Goal: Task Accomplishment & Management: Use online tool/utility

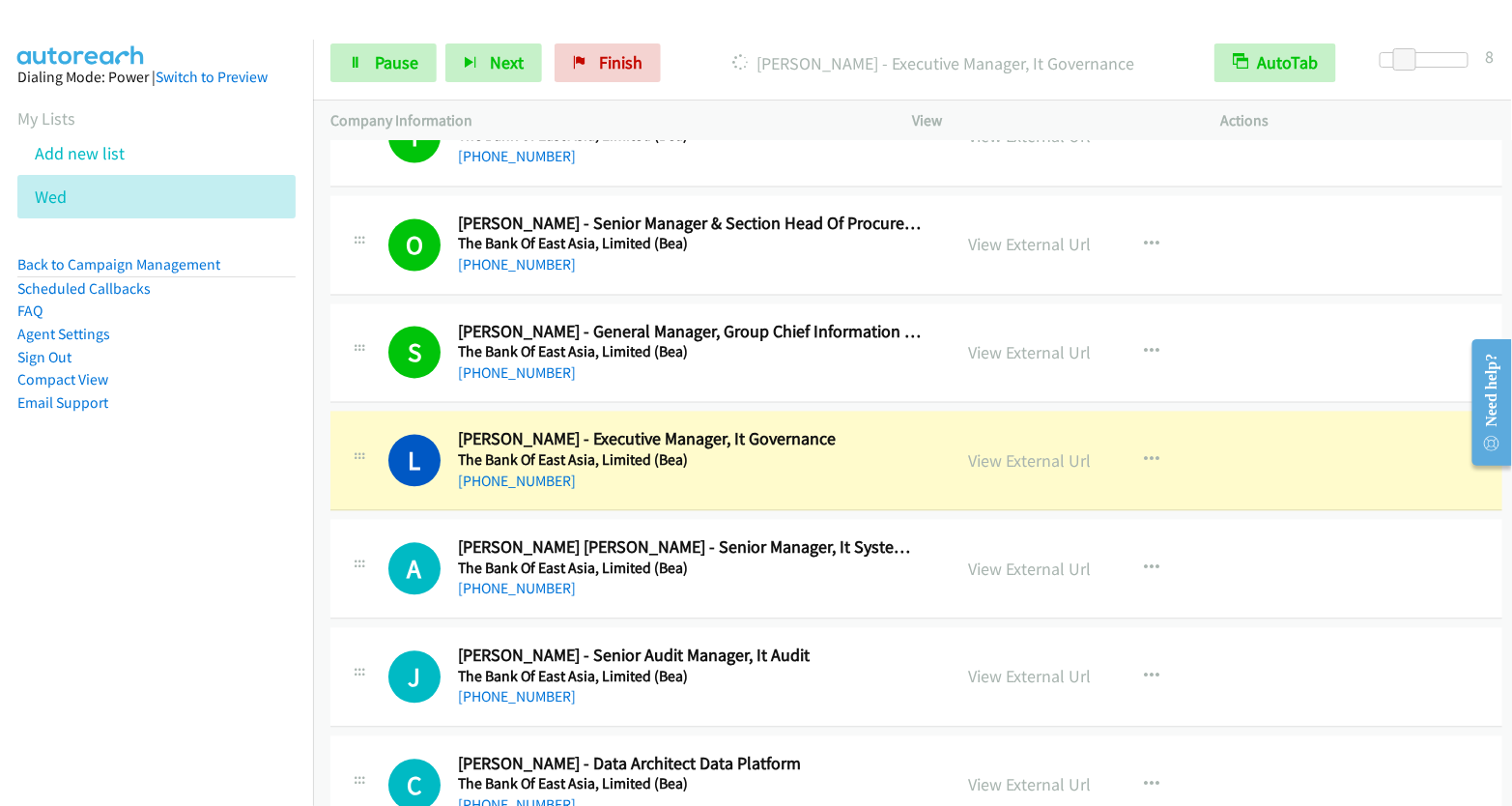
scroll to position [17853, 0]
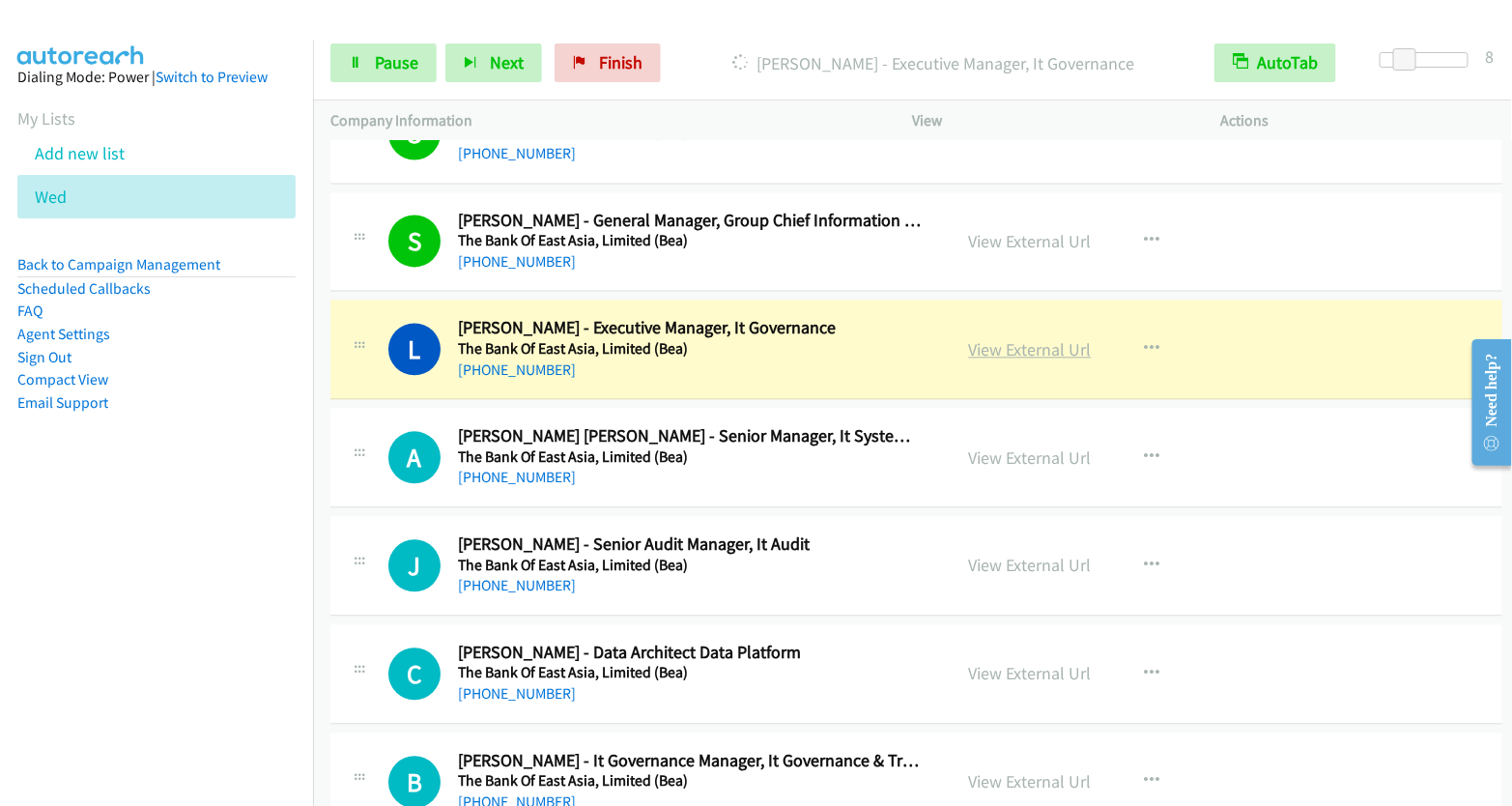
click at [1043, 339] on link "View External Url" at bounding box center [1030, 350] width 123 height 22
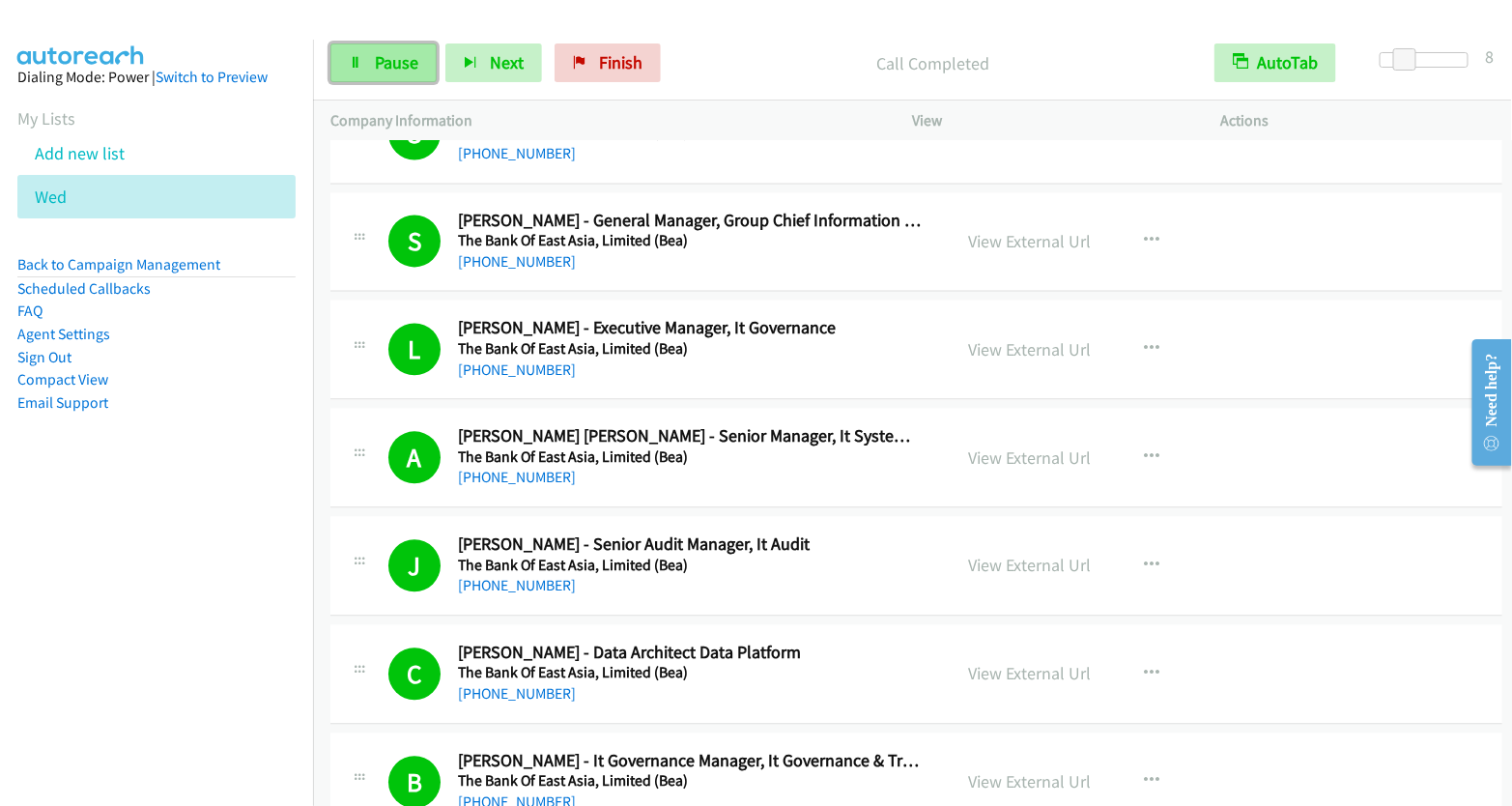
click at [382, 72] on span "Pause" at bounding box center [396, 62] width 44 height 22
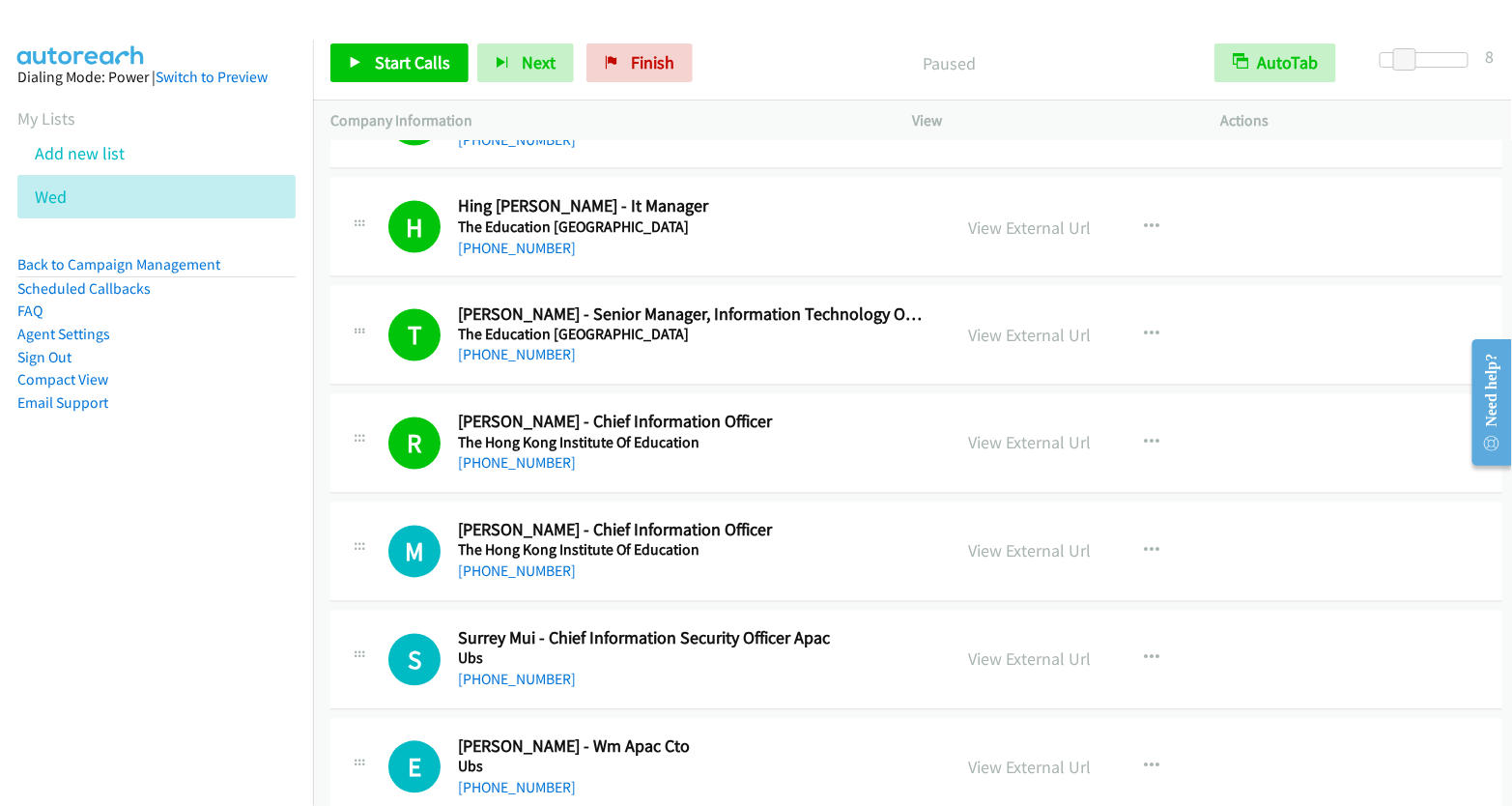
scroll to position [20361, 0]
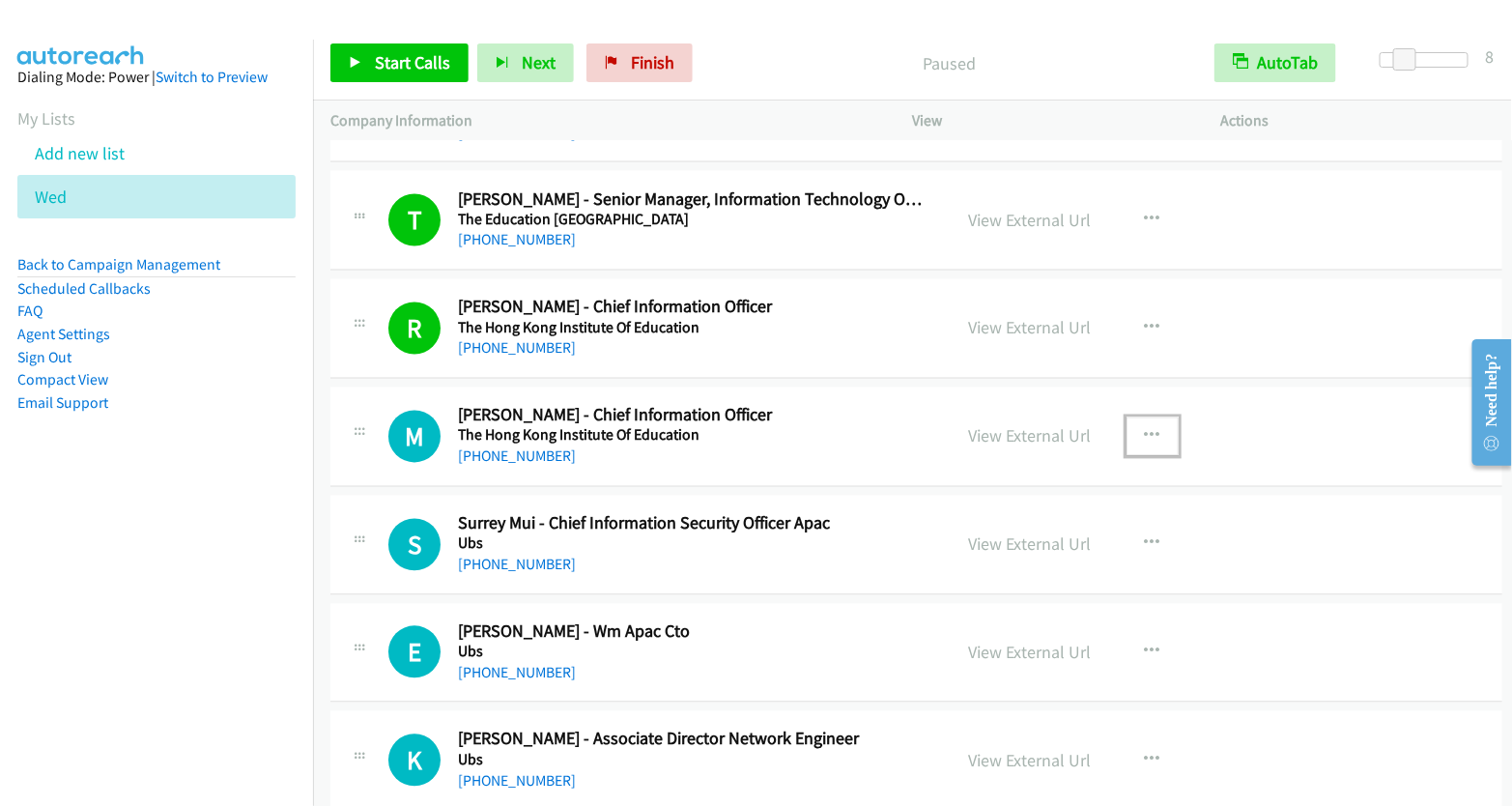
click at [1145, 429] on icon "button" at bounding box center [1153, 437] width 16 height 16
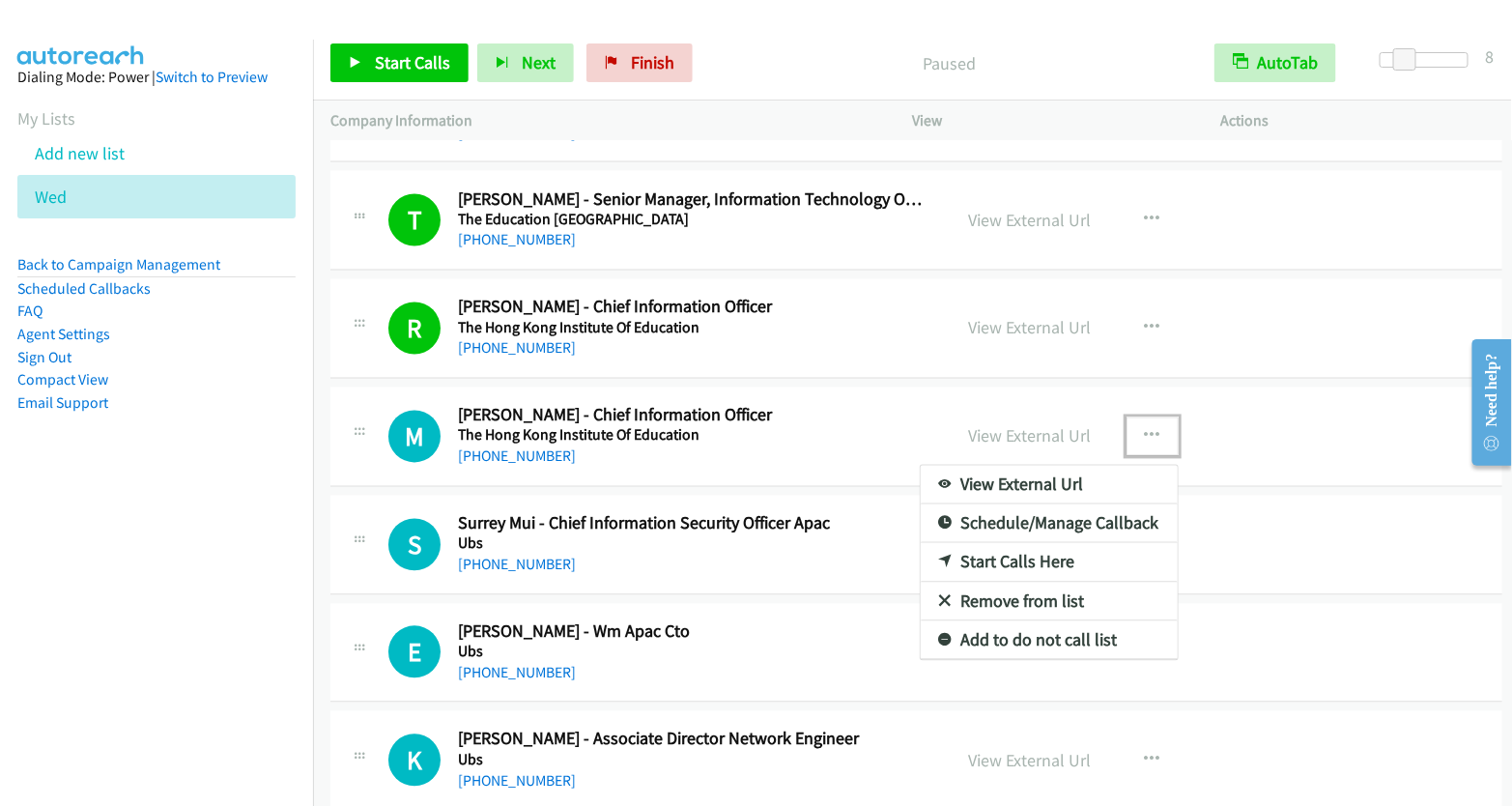
click at [1019, 543] on link "Start Calls Here" at bounding box center [1048, 562] width 257 height 39
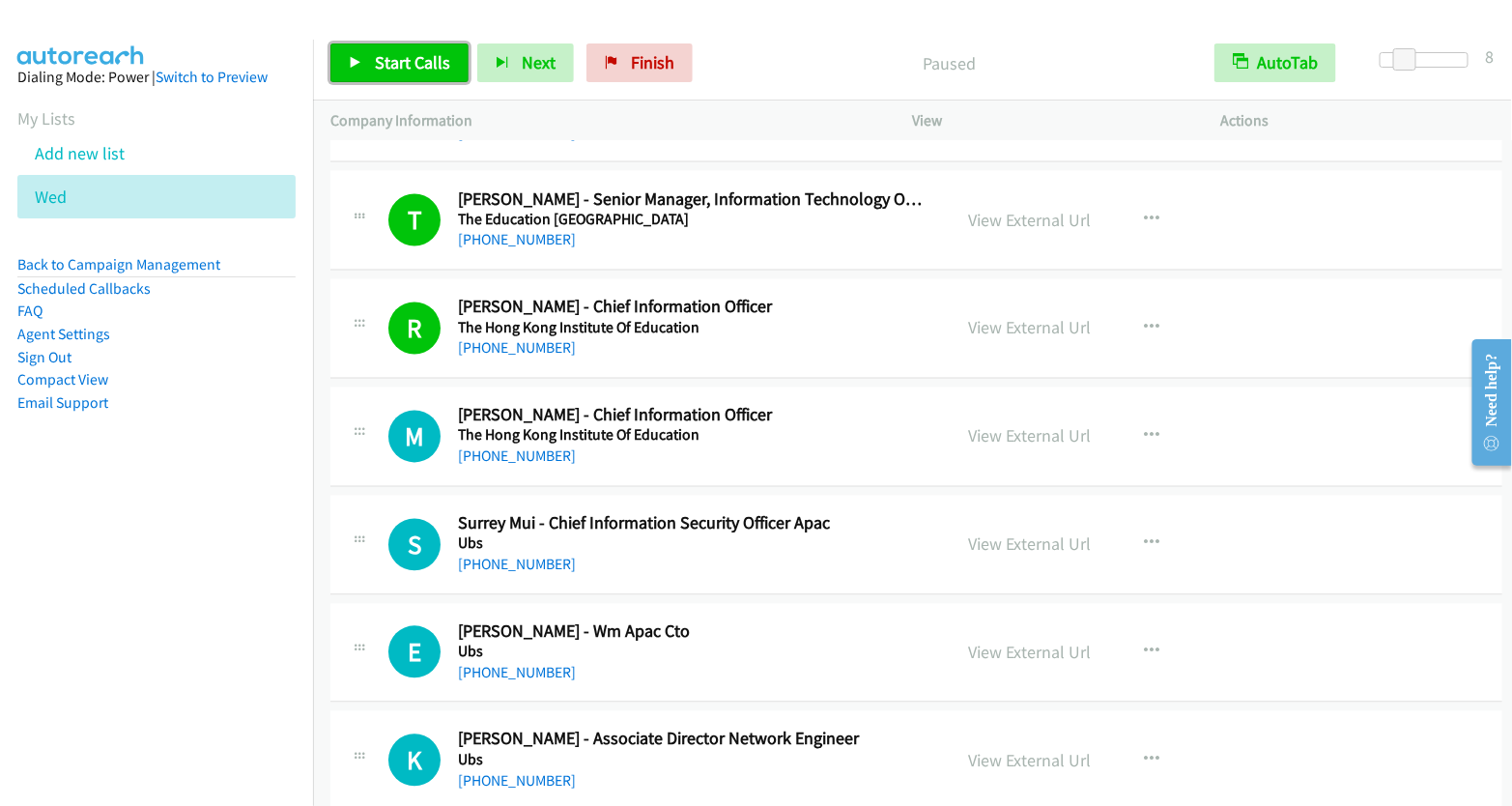
click at [422, 70] on span "Start Calls" at bounding box center [412, 62] width 75 height 22
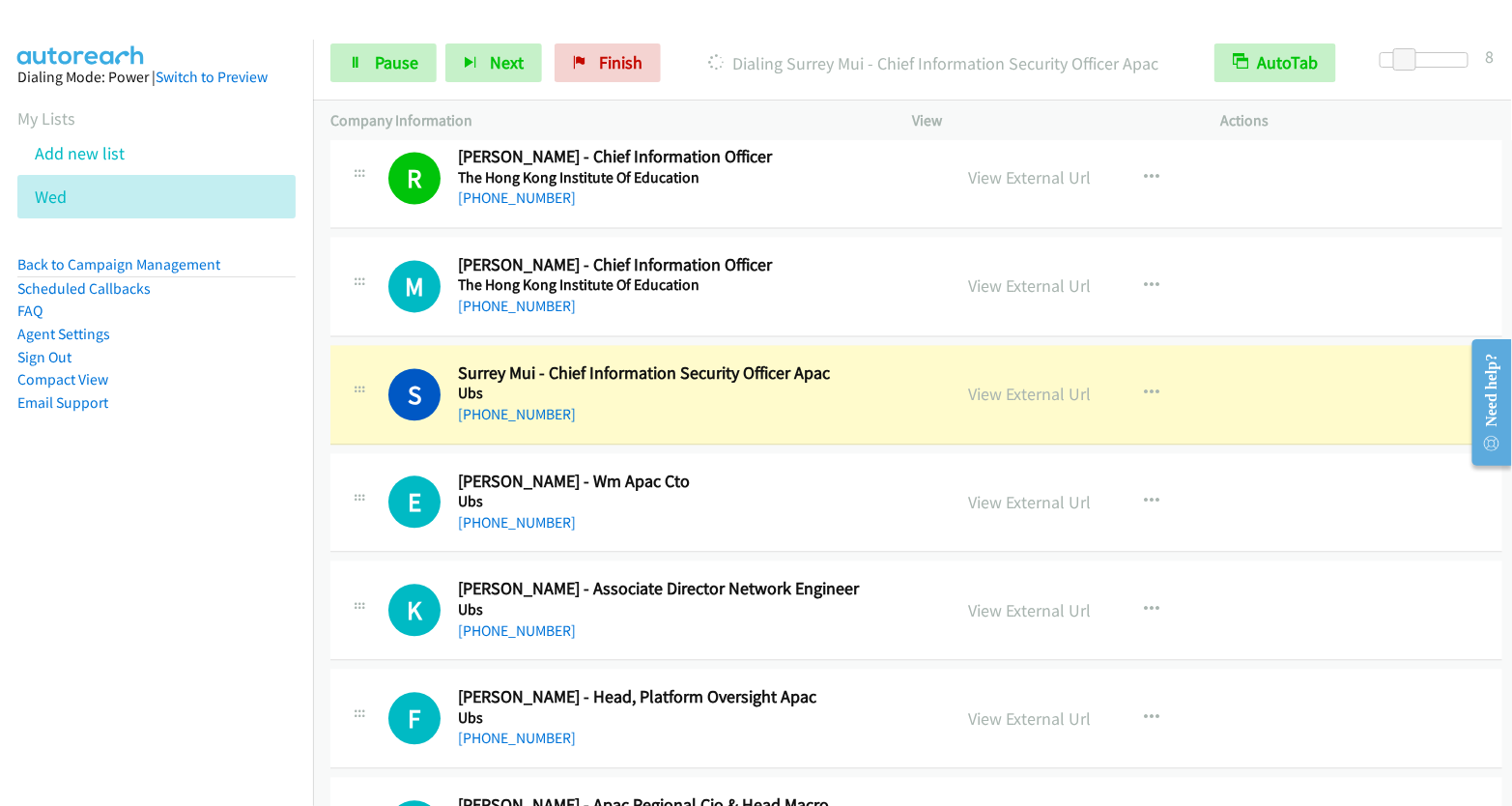
scroll to position [20607, 0]
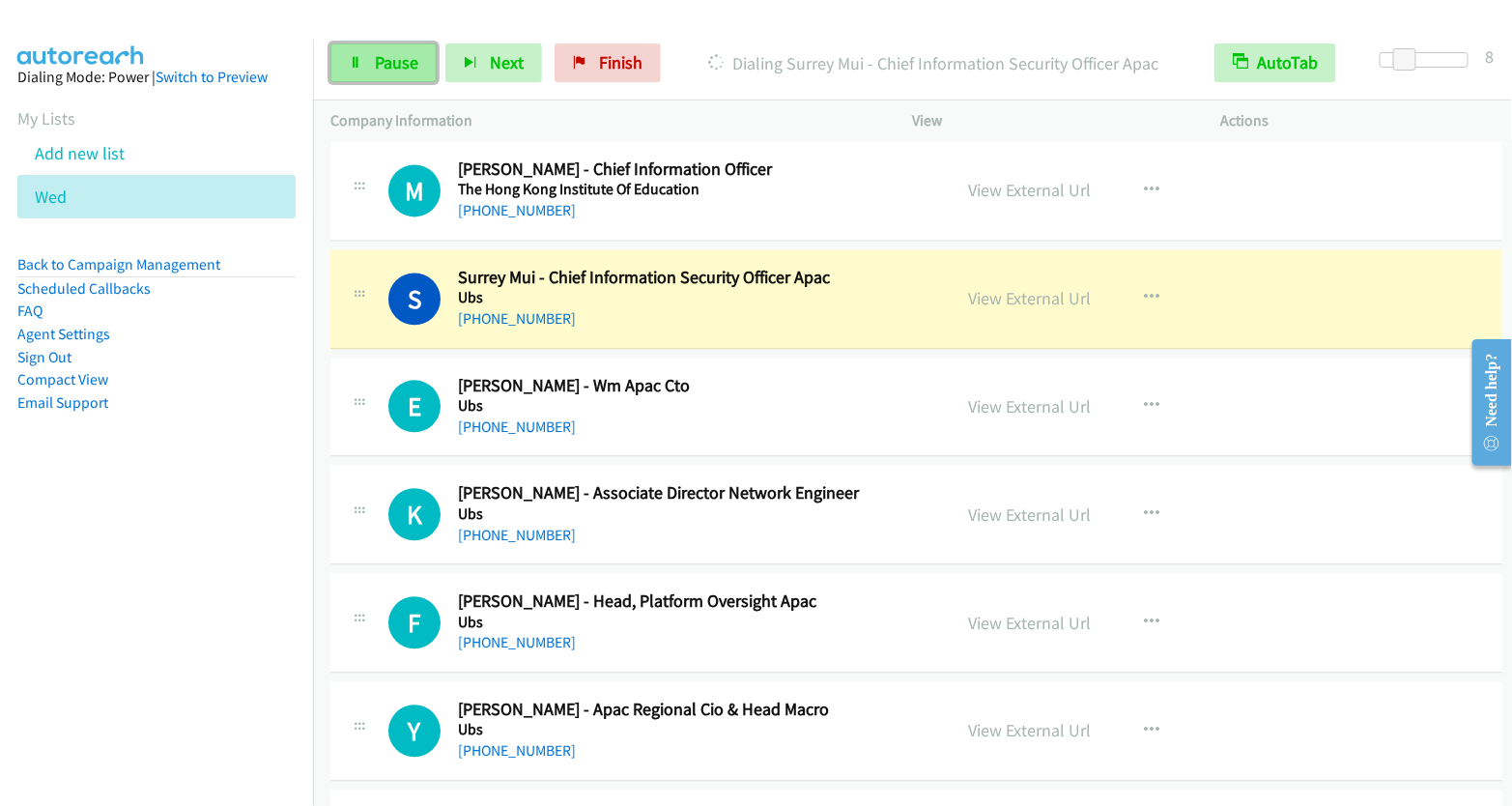
click at [378, 58] on span "Pause" at bounding box center [396, 62] width 44 height 22
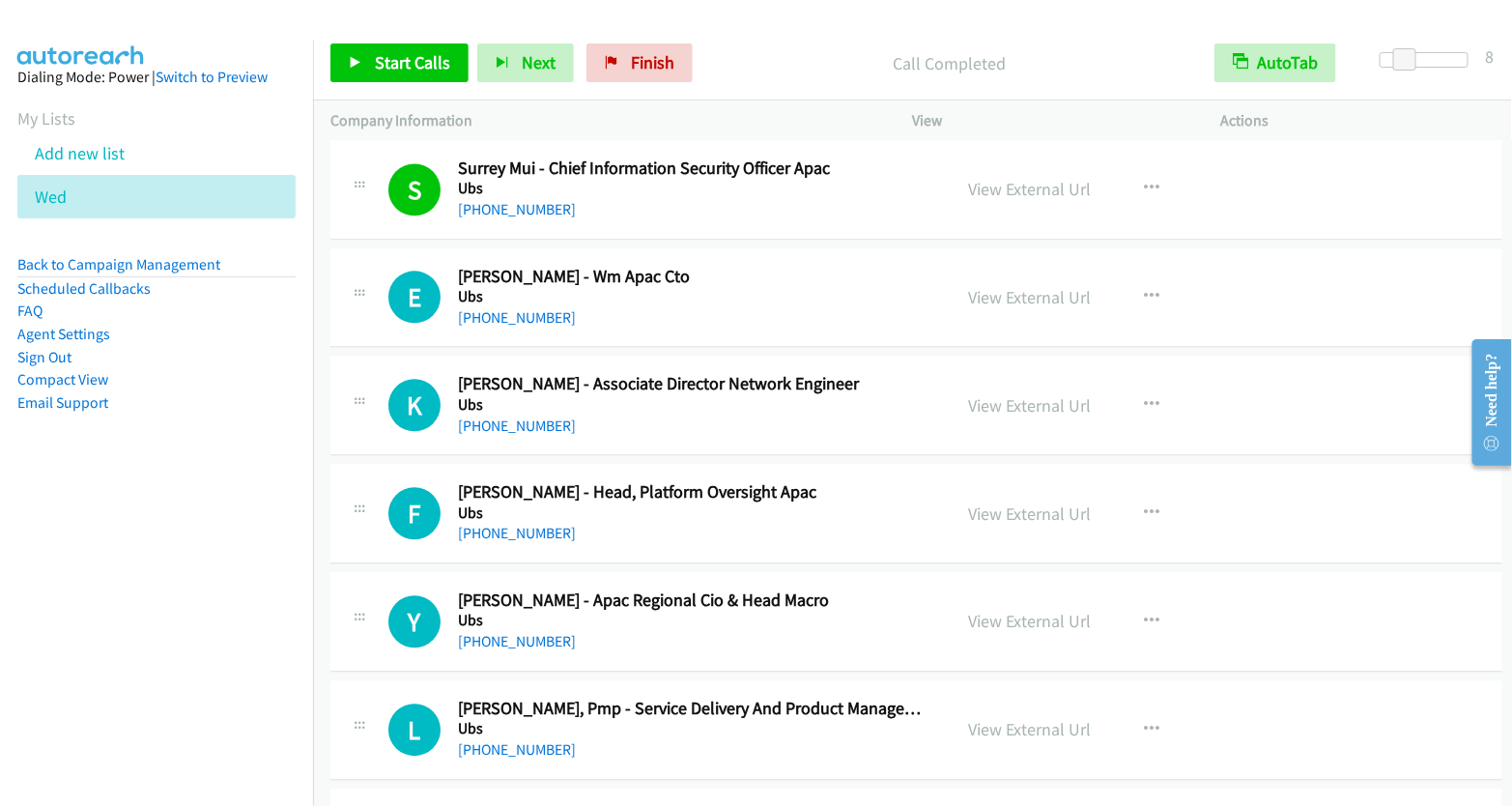
scroll to position [20718, 0]
click at [1145, 288] on icon "button" at bounding box center [1153, 296] width 16 height 16
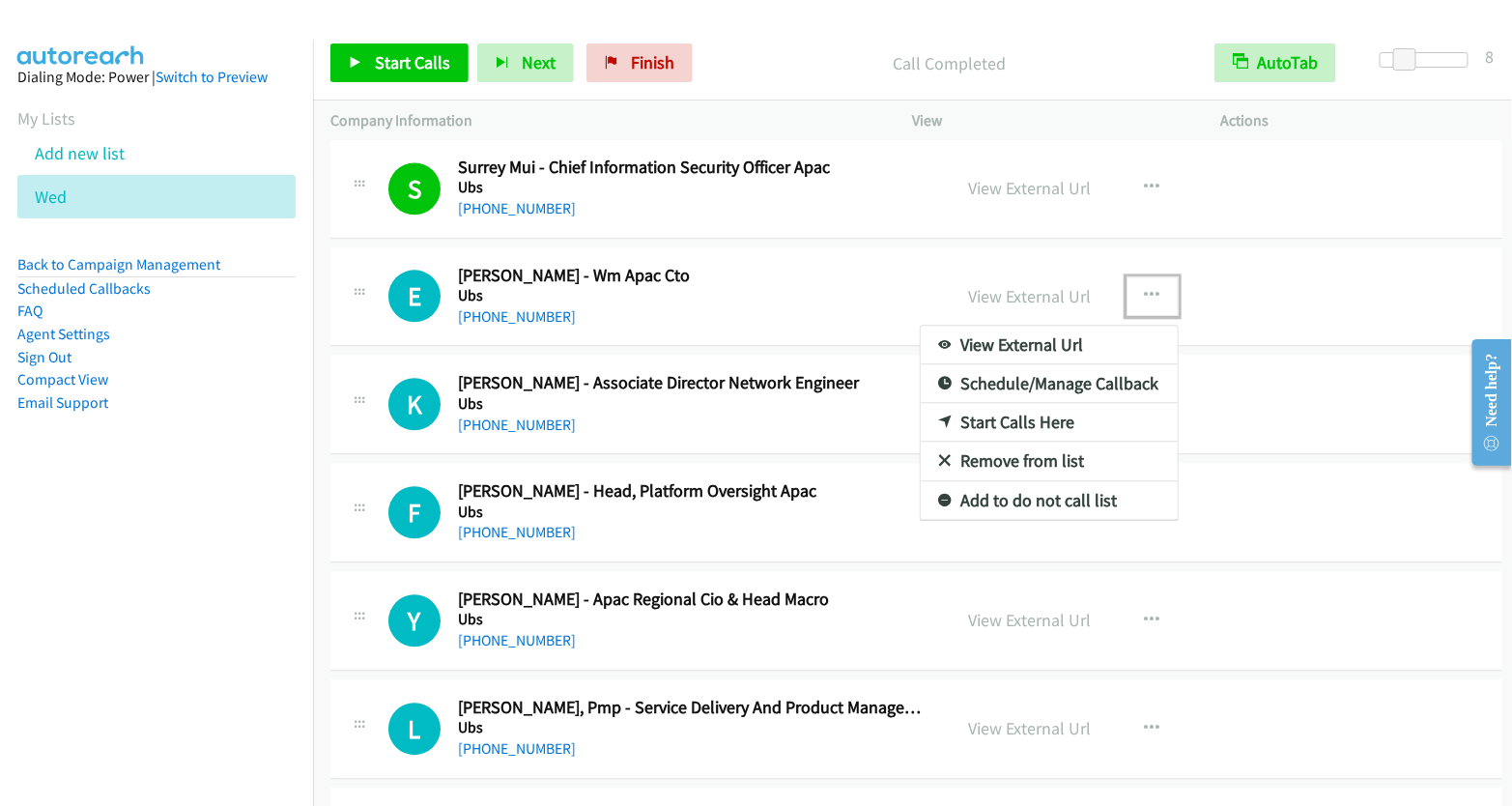
click at [1095, 403] on link "Start Calls Here" at bounding box center [1048, 422] width 257 height 39
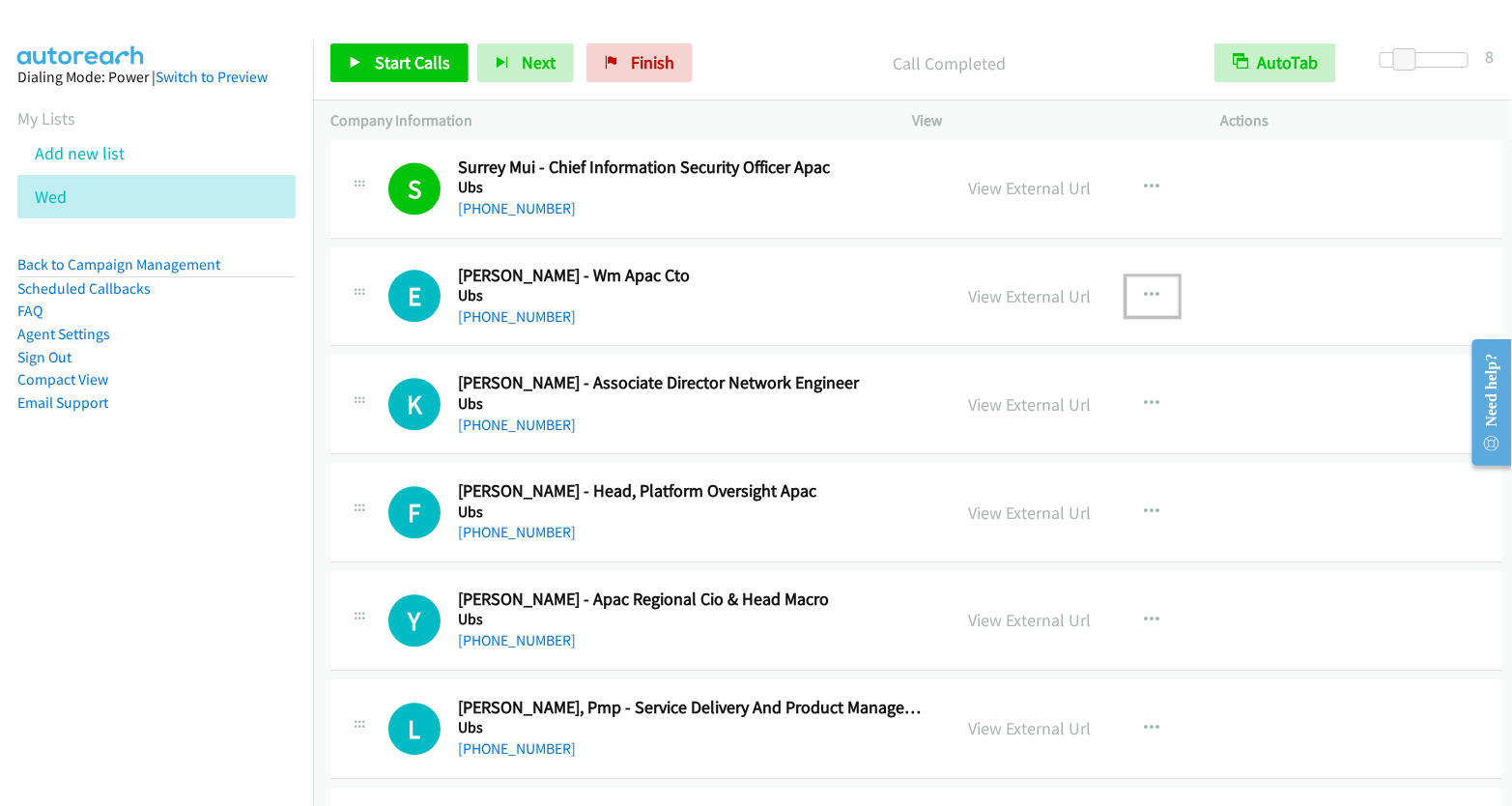
click at [1145, 288] on icon "button" at bounding box center [1153, 296] width 16 height 16
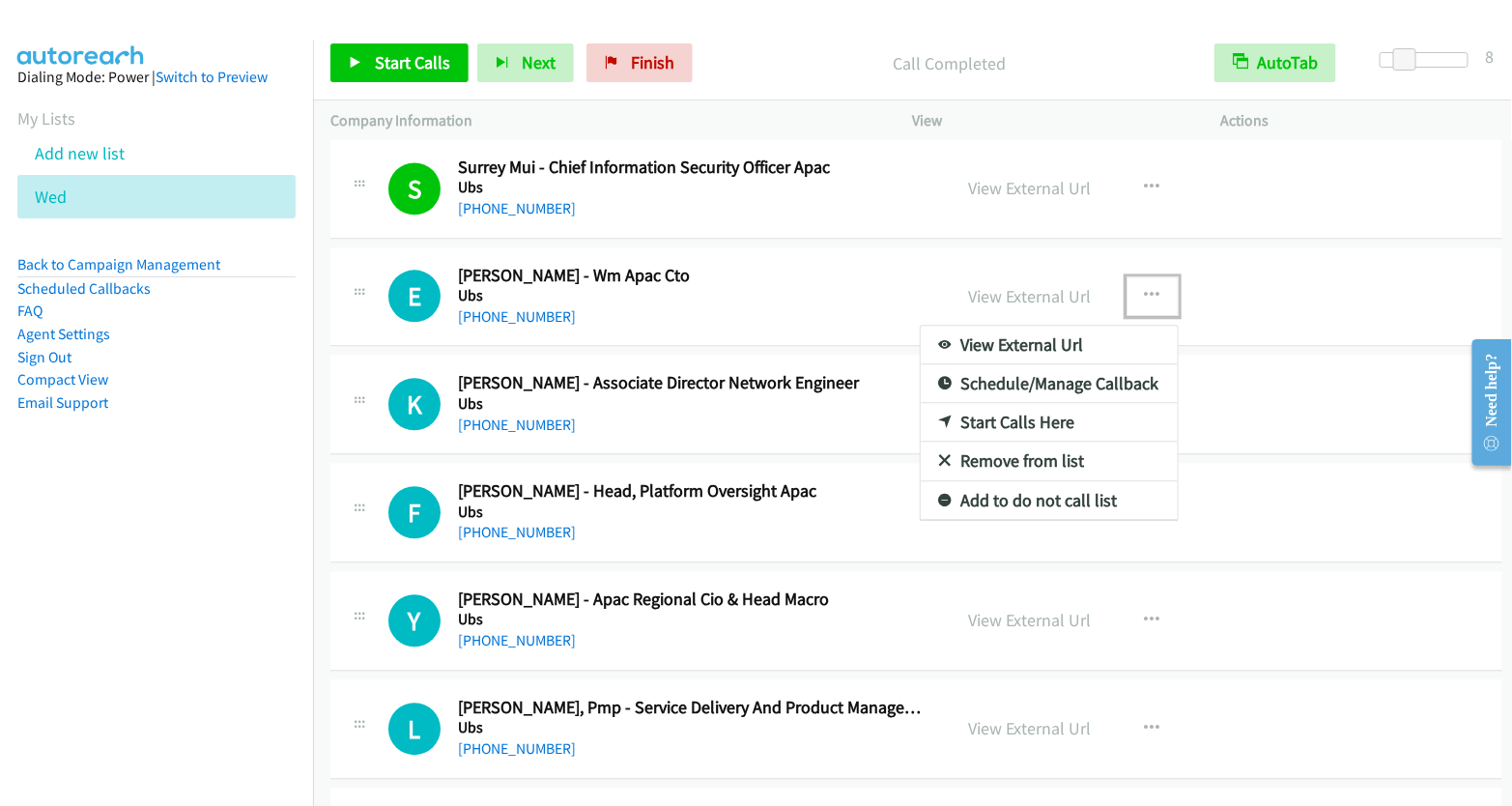
click at [1040, 403] on link "Start Calls Here" at bounding box center [1048, 422] width 257 height 39
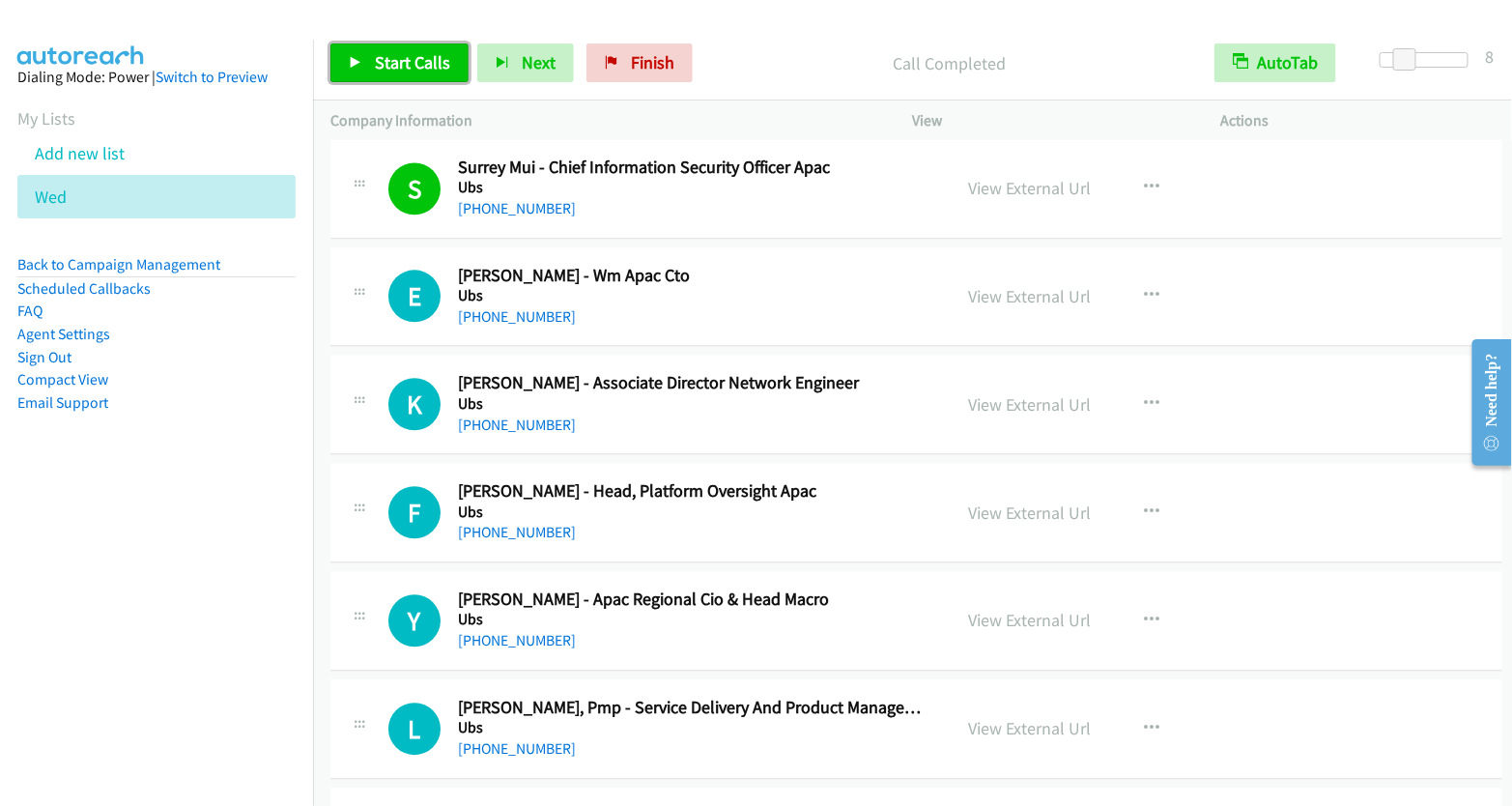
click at [411, 64] on span "Start Calls" at bounding box center [412, 62] width 75 height 22
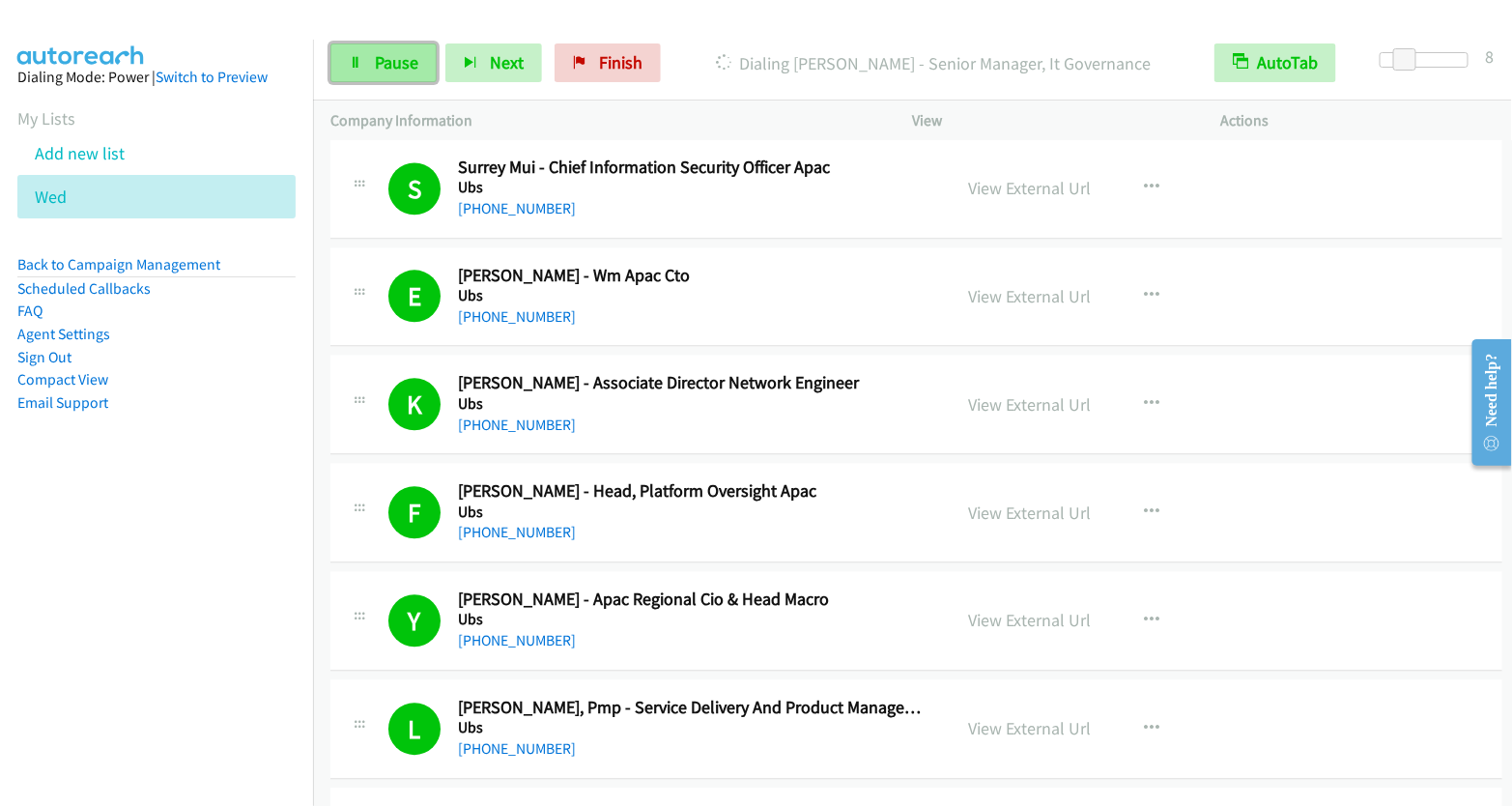
click at [384, 58] on span "Pause" at bounding box center [396, 62] width 44 height 22
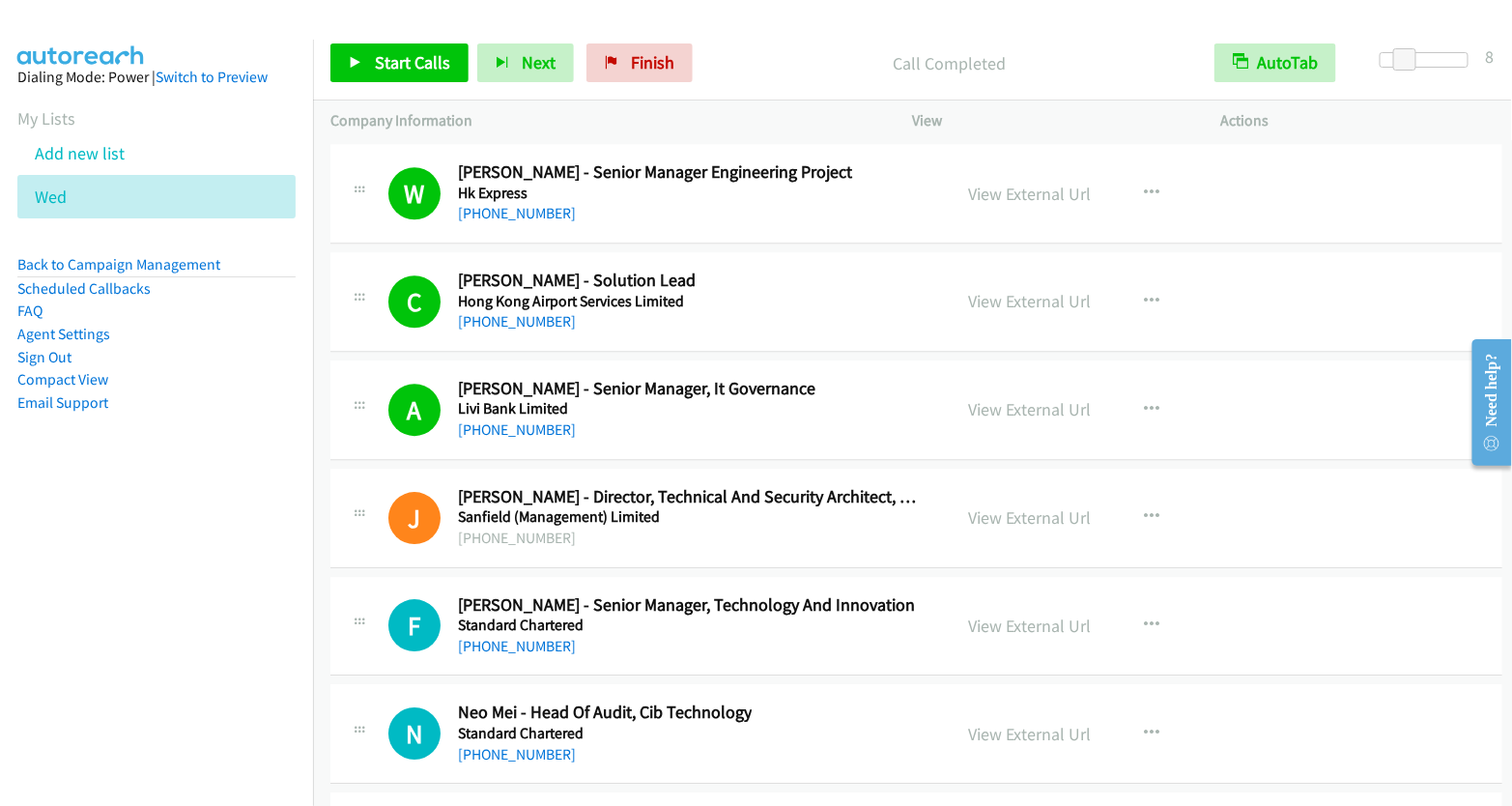
scroll to position [23995, 0]
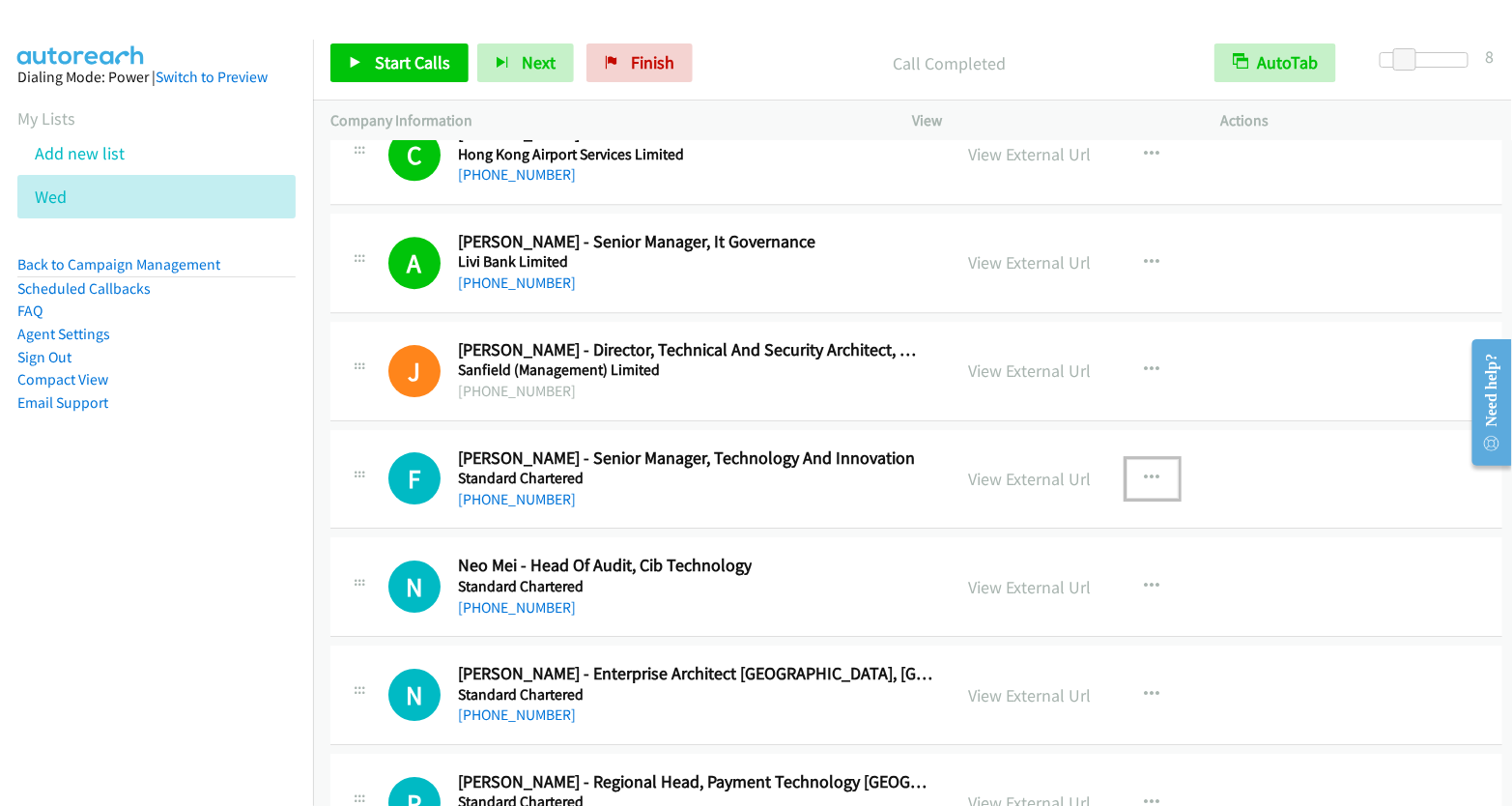
click at [1145, 471] on icon "button" at bounding box center [1153, 479] width 16 height 16
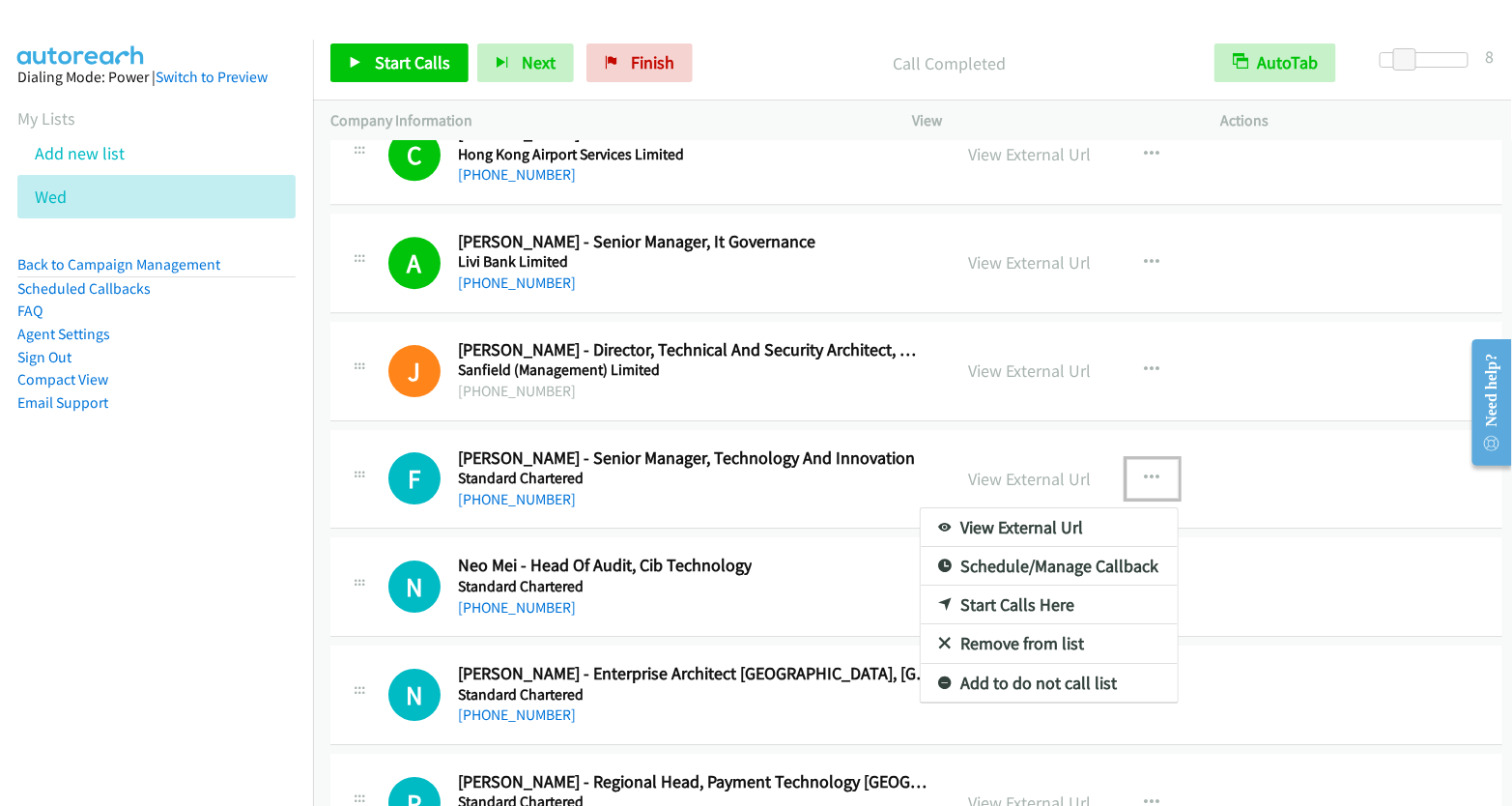
click at [1023, 586] on link "Start Calls Here" at bounding box center [1048, 605] width 257 height 39
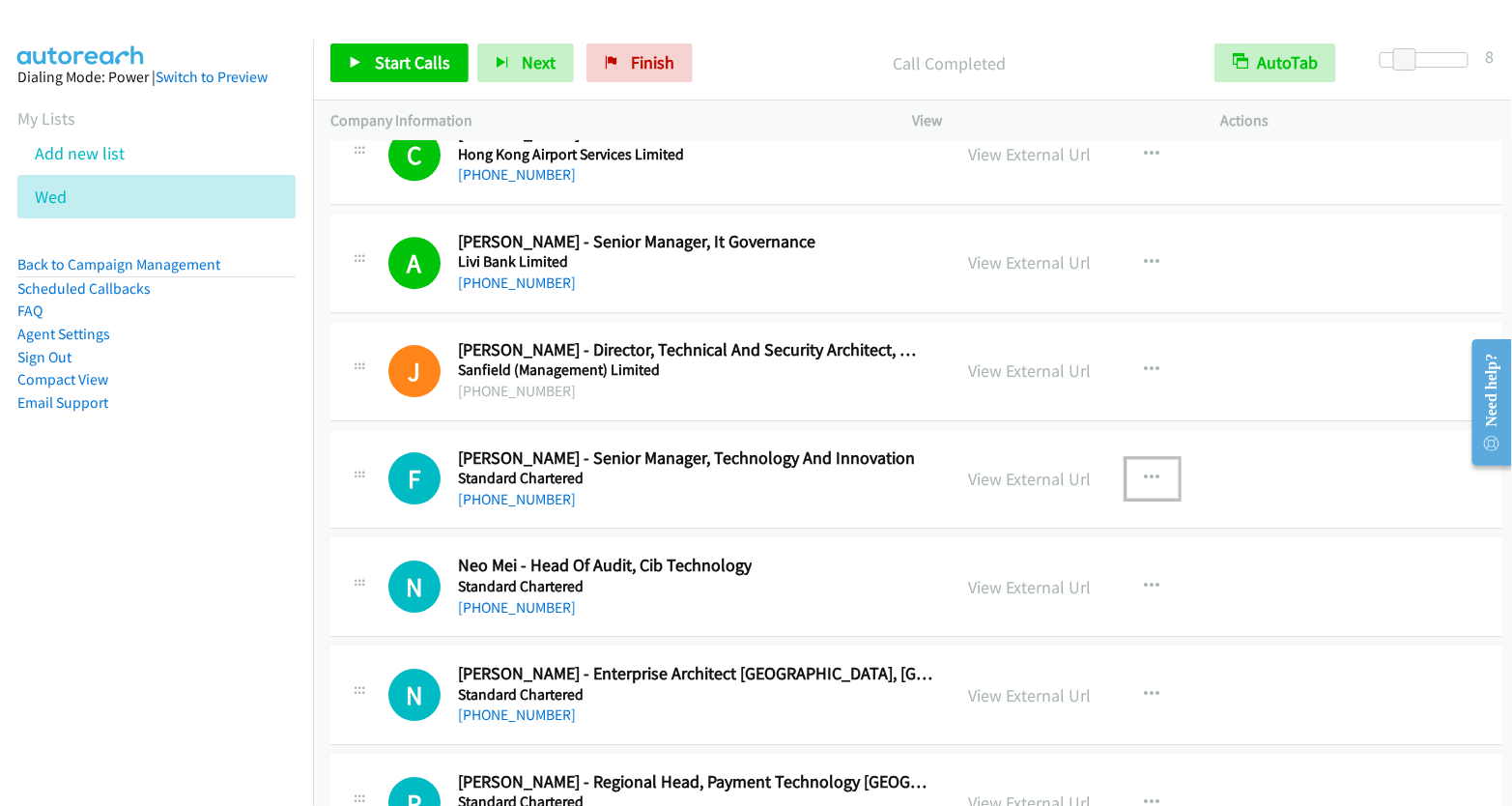
click at [1145, 471] on icon "button" at bounding box center [1153, 479] width 16 height 16
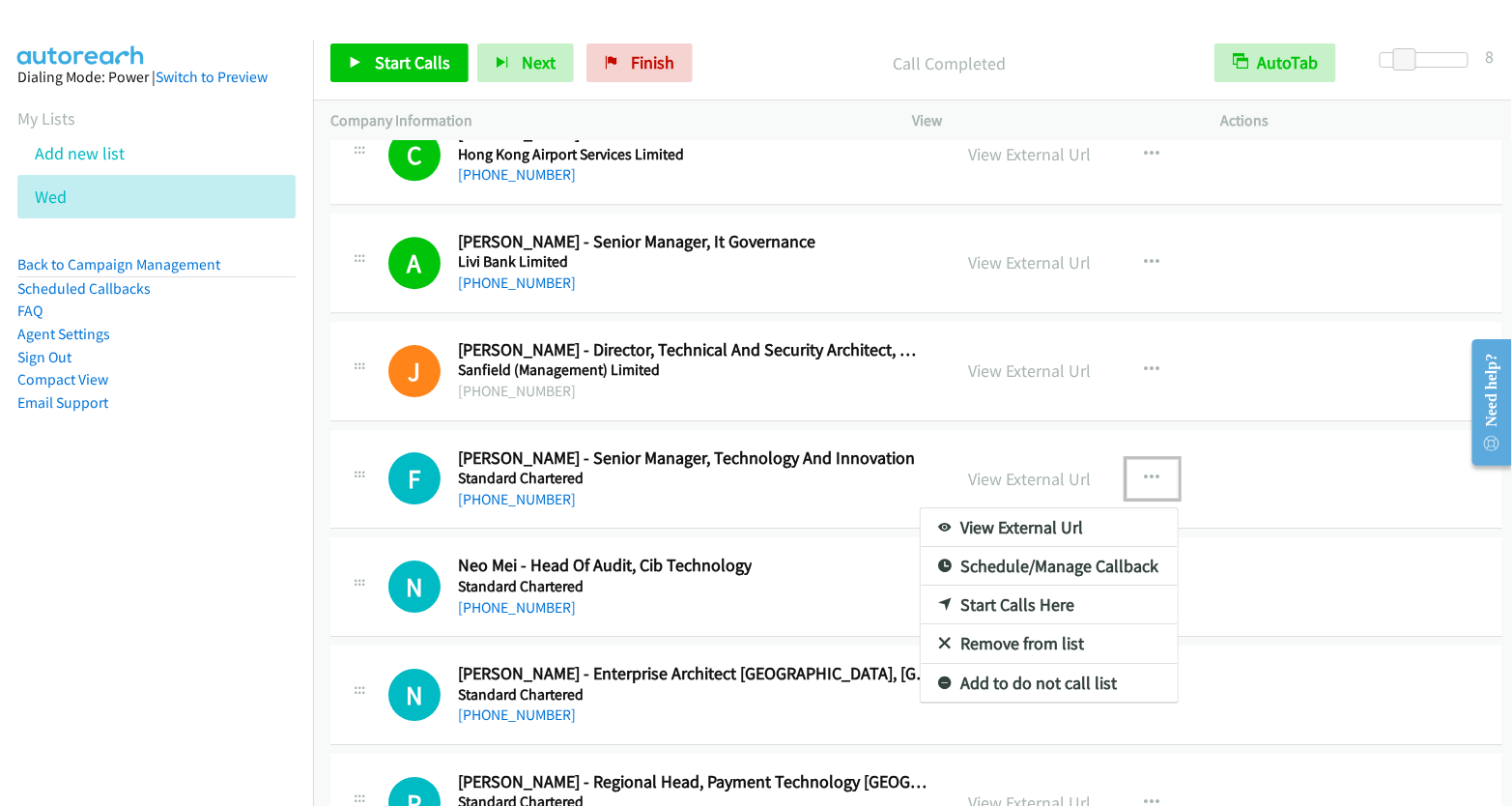
click at [1034, 586] on link "Start Calls Here" at bounding box center [1048, 605] width 257 height 39
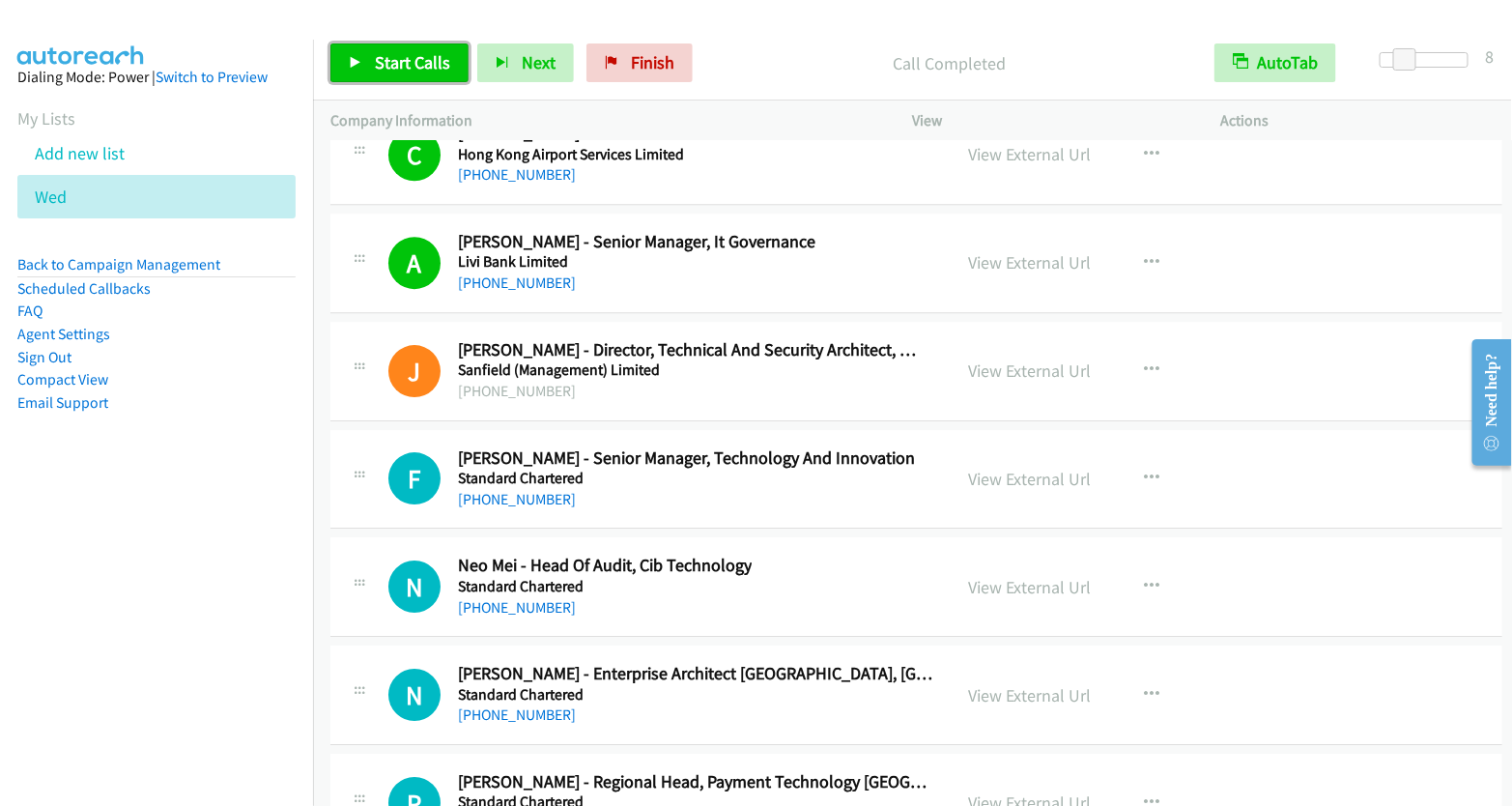
click at [422, 63] on span "Start Calls" at bounding box center [412, 62] width 75 height 22
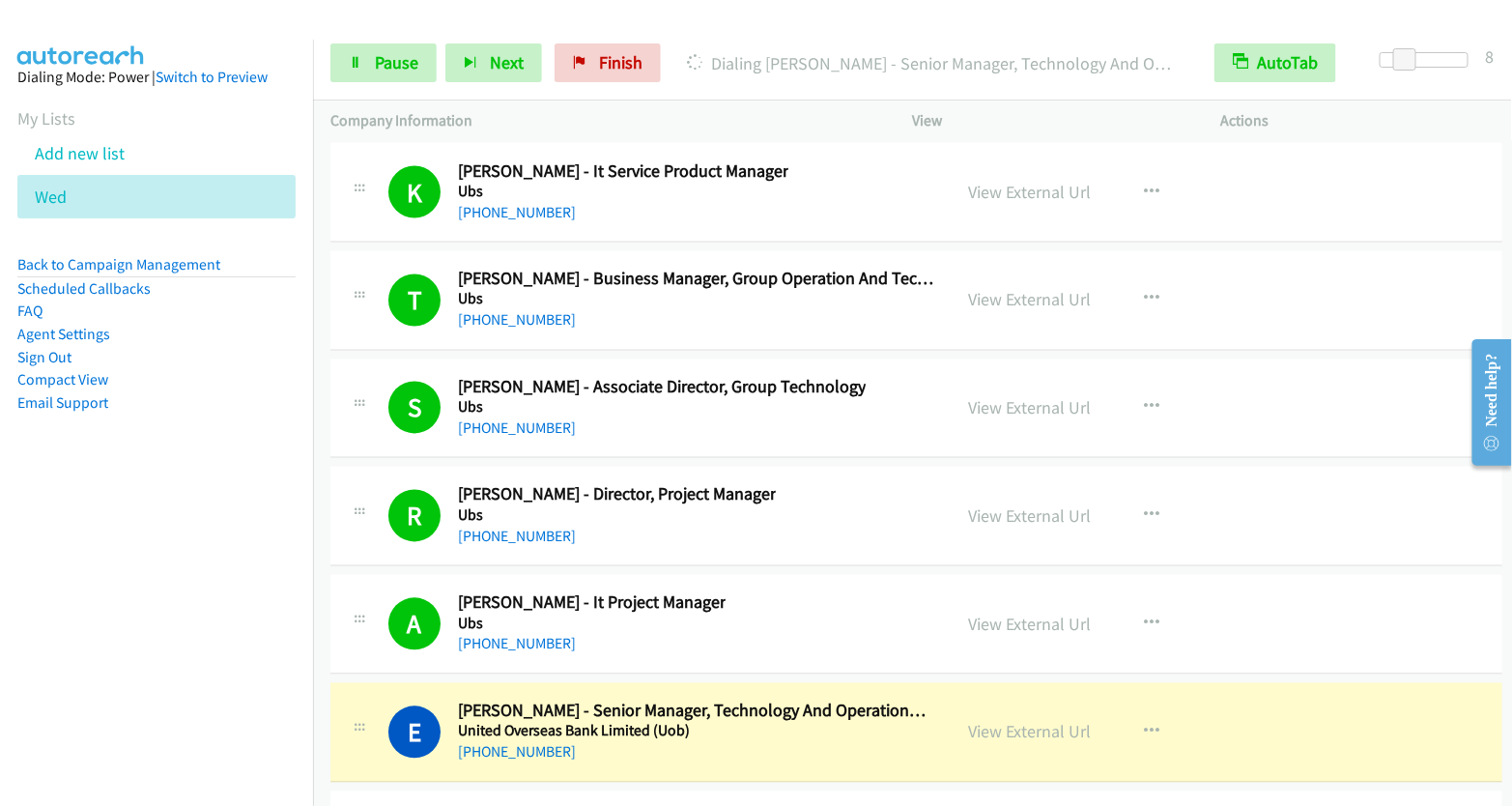
scroll to position [25796, 0]
click at [1021, 721] on link "View External Url" at bounding box center [1030, 732] width 123 height 22
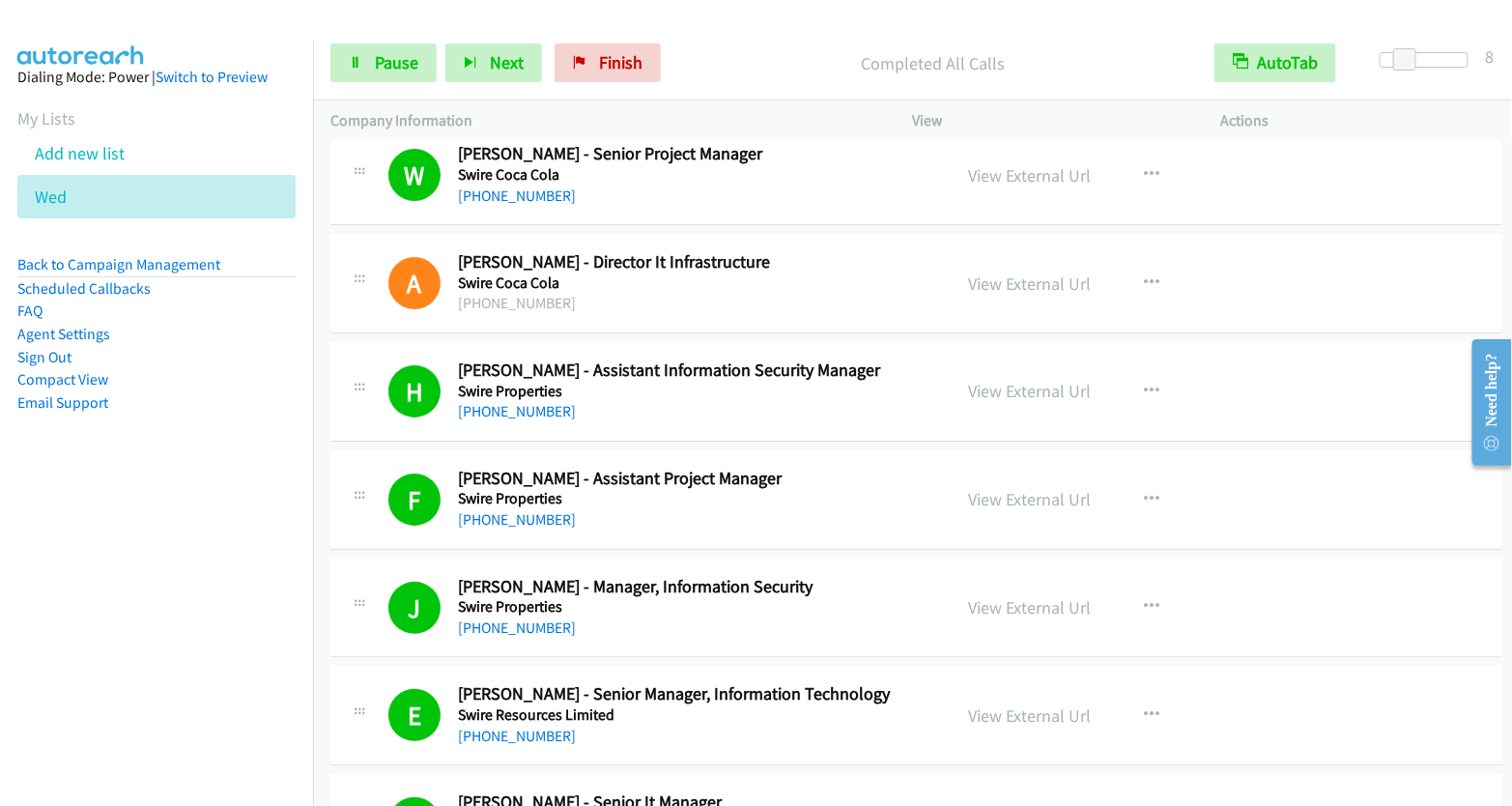
scroll to position [15140, 0]
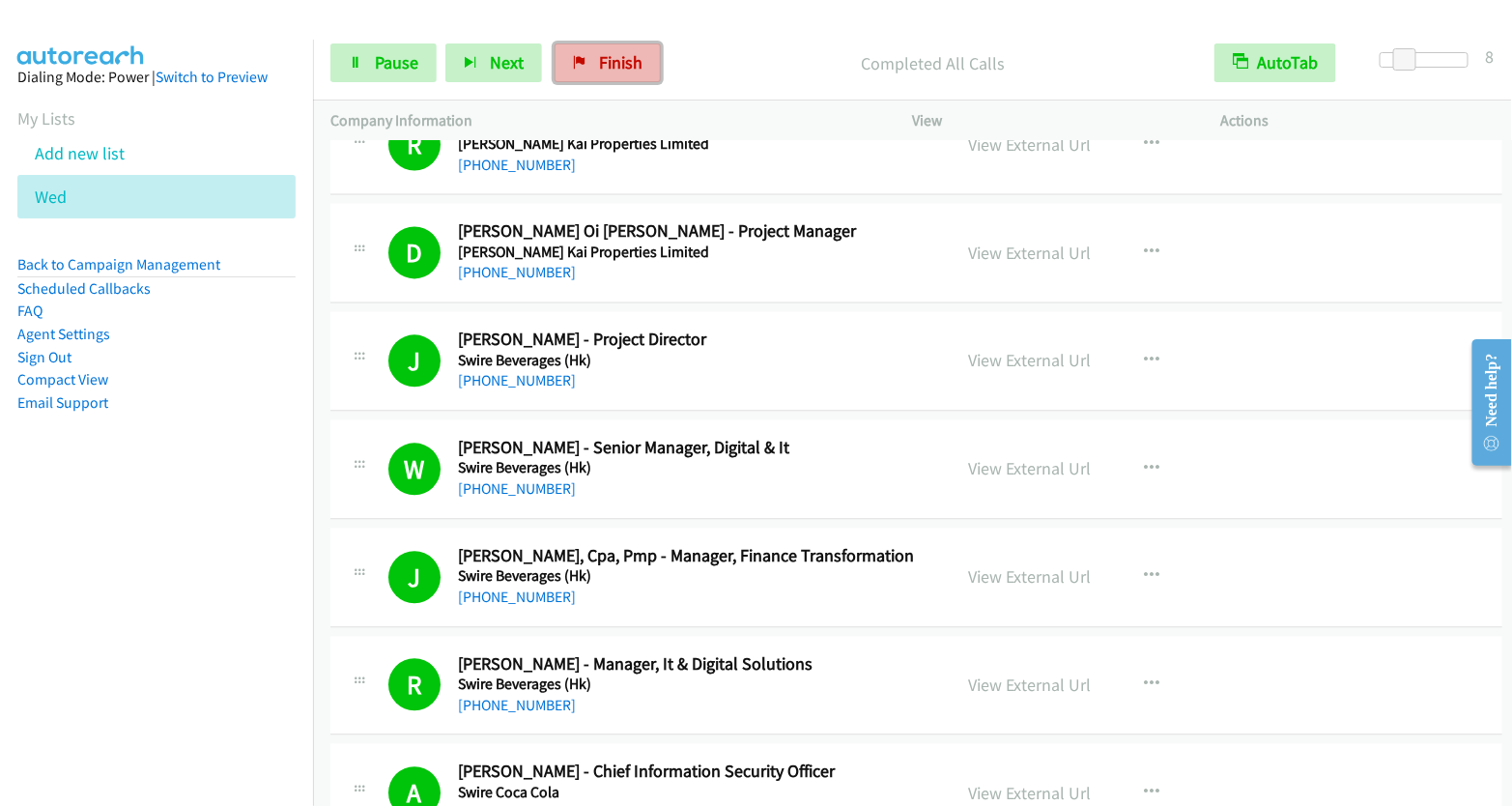
click at [612, 66] on span "Finish" at bounding box center [621, 62] width 44 height 22
